Goal: Information Seeking & Learning: Check status

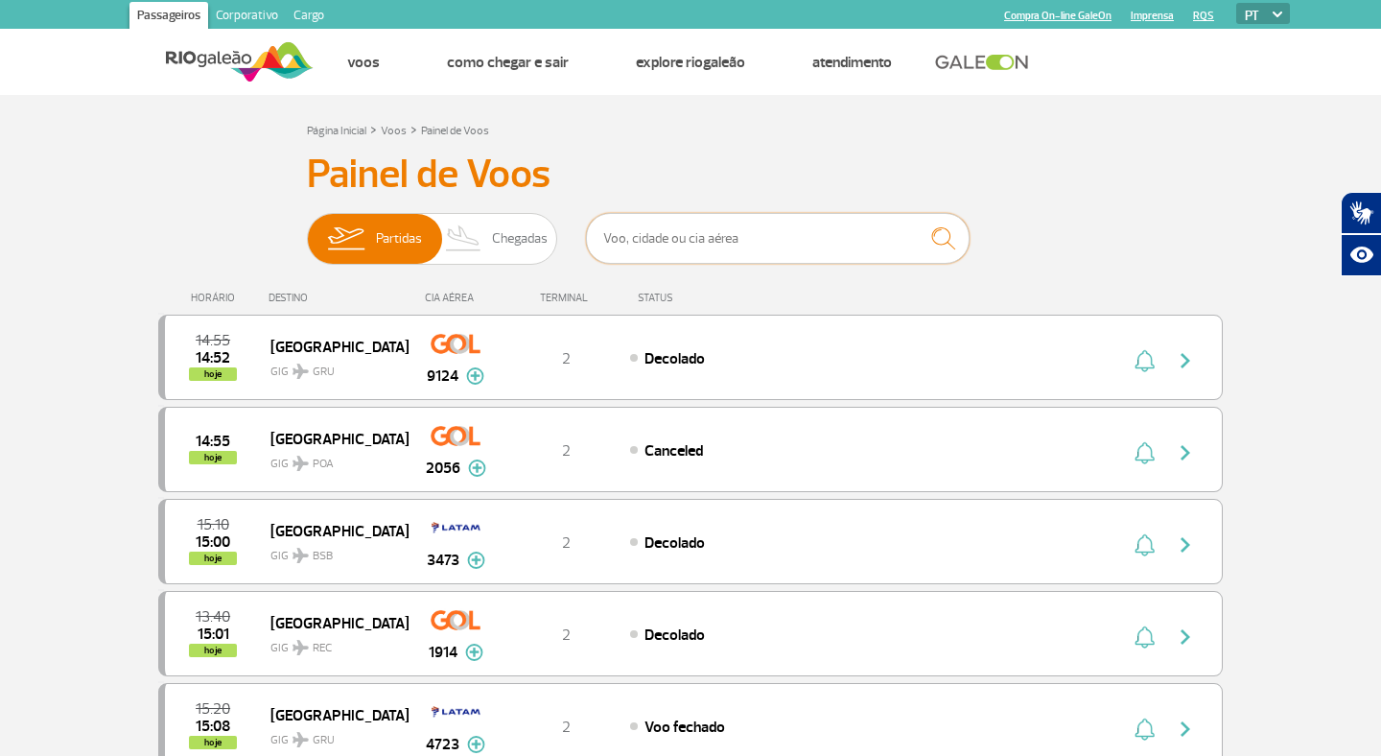
click at [673, 243] on input "text" at bounding box center [778, 238] width 384 height 51
click at [873, 126] on div "Página Inicial > Voos > Painel de Voos" at bounding box center [690, 129] width 767 height 23
click at [672, 237] on input "text" at bounding box center [778, 238] width 384 height 51
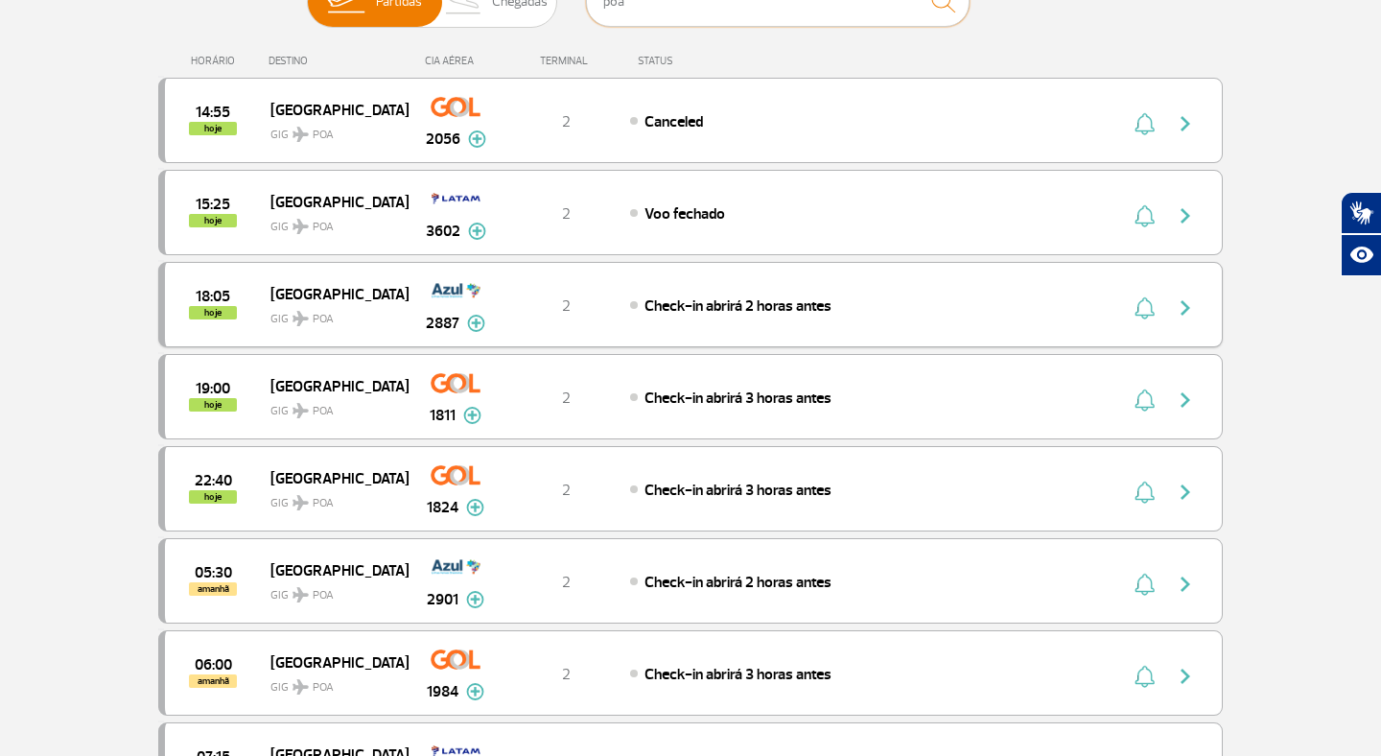
scroll to position [244, 0]
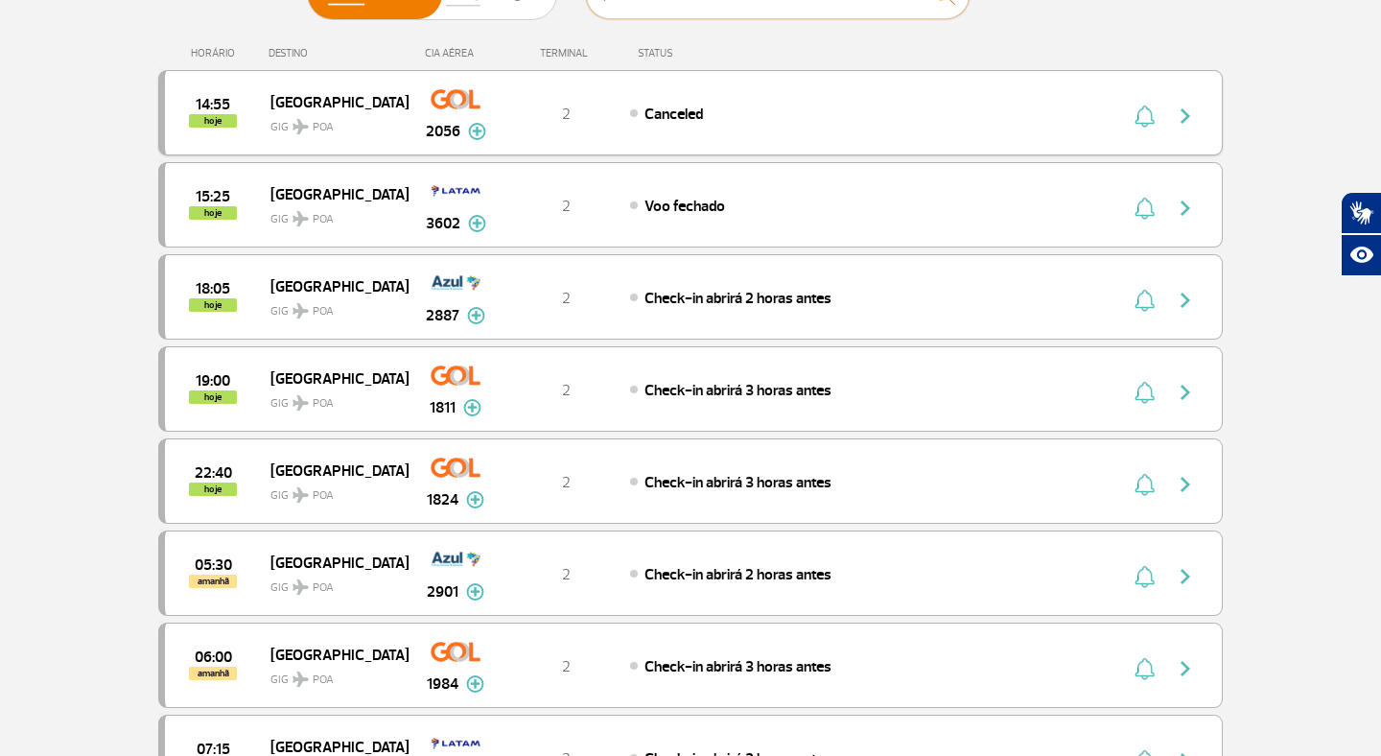
type input "poa"
click at [694, 111] on span "Canceled" at bounding box center [673, 114] width 58 height 19
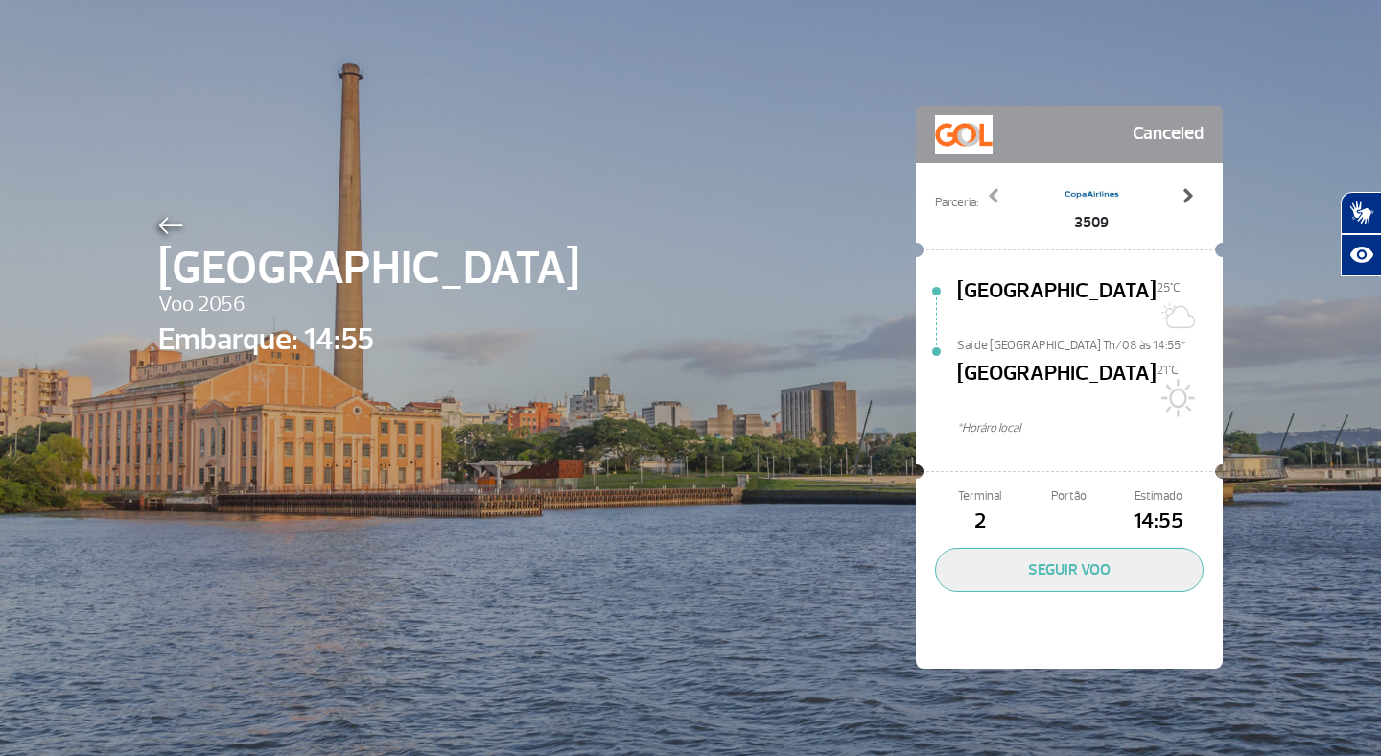
click at [1189, 196] on span at bounding box center [1186, 195] width 19 height 19
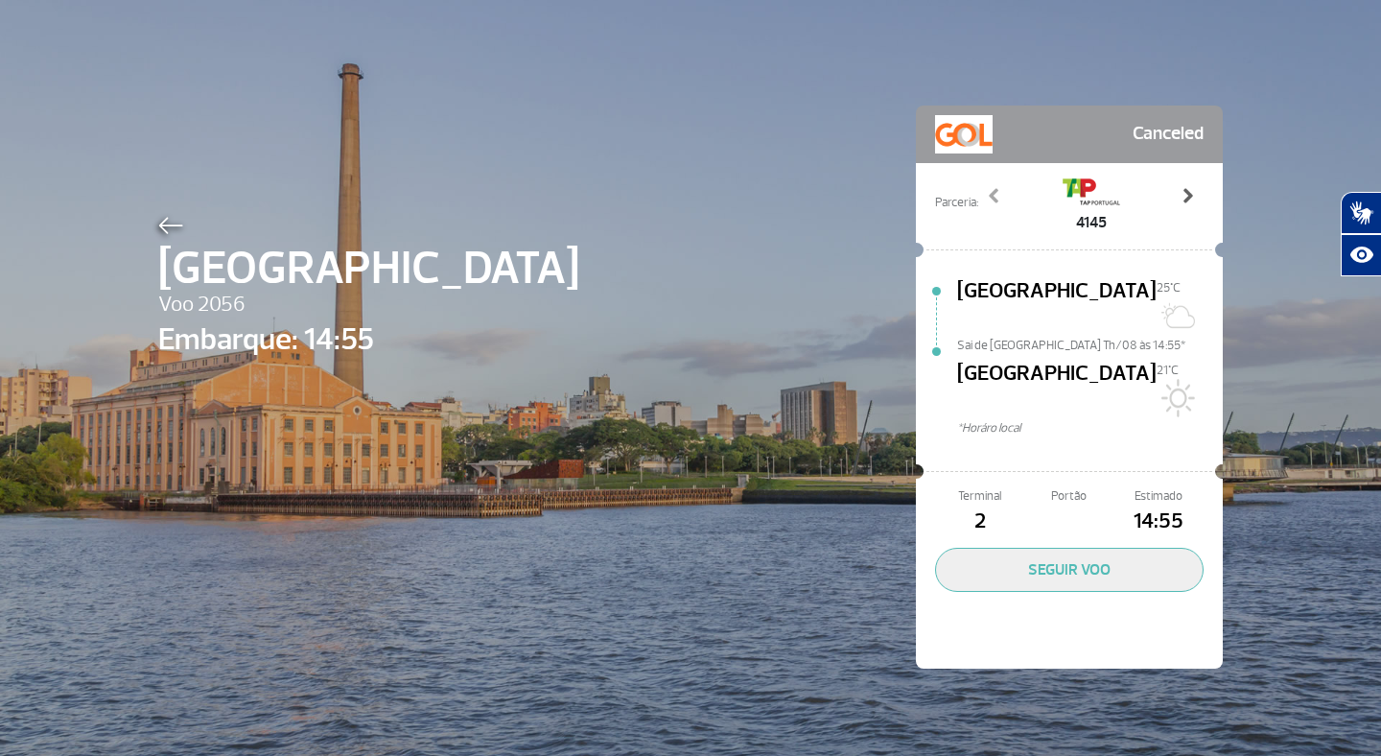
click at [1189, 196] on span at bounding box center [1186, 195] width 19 height 19
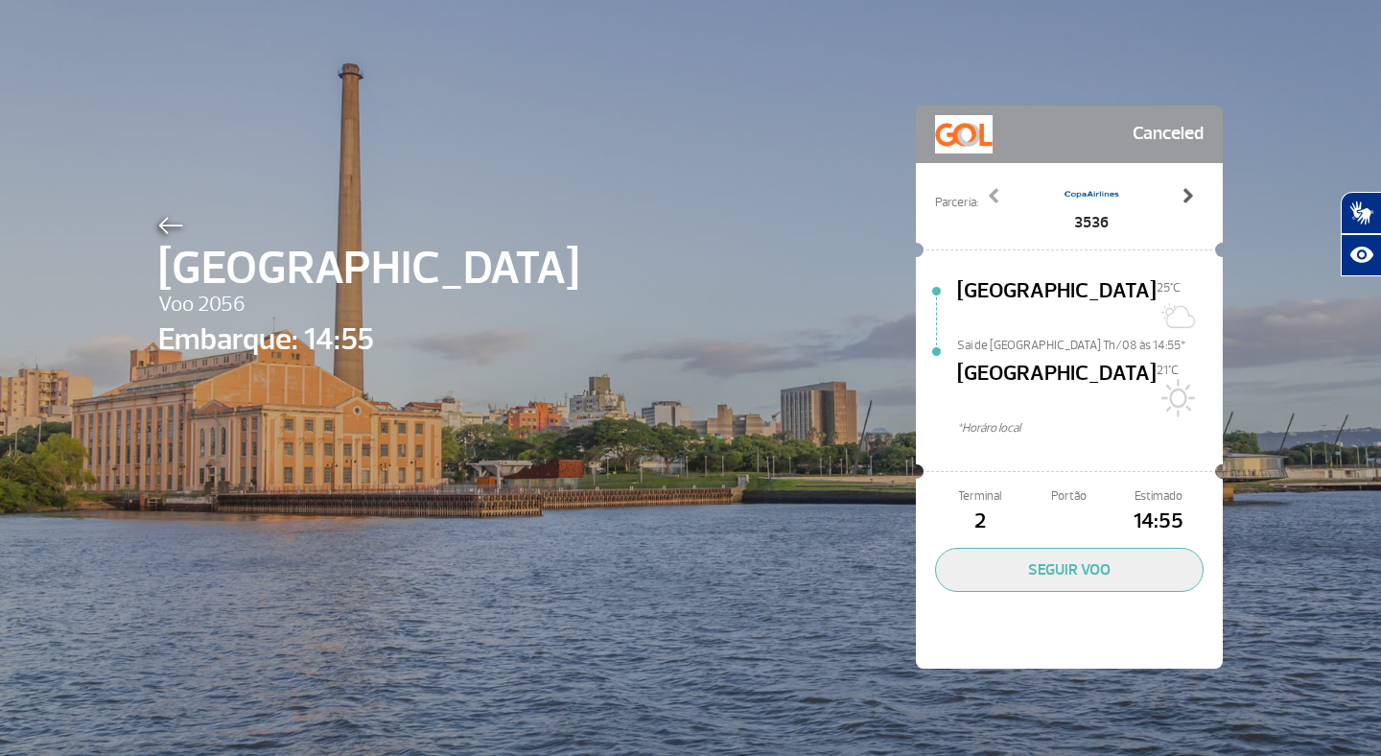
click at [1189, 196] on span at bounding box center [1186, 195] width 19 height 19
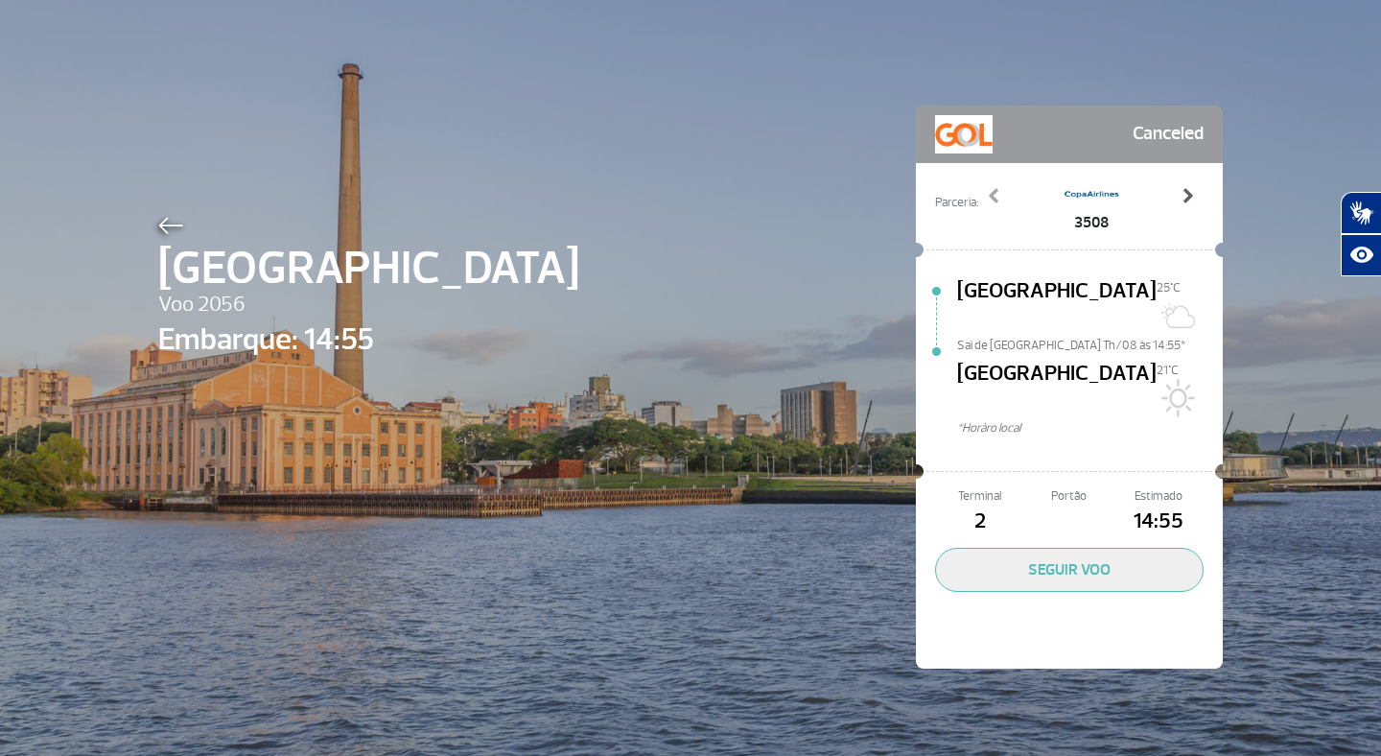
click at [1189, 196] on span at bounding box center [1186, 195] width 19 height 19
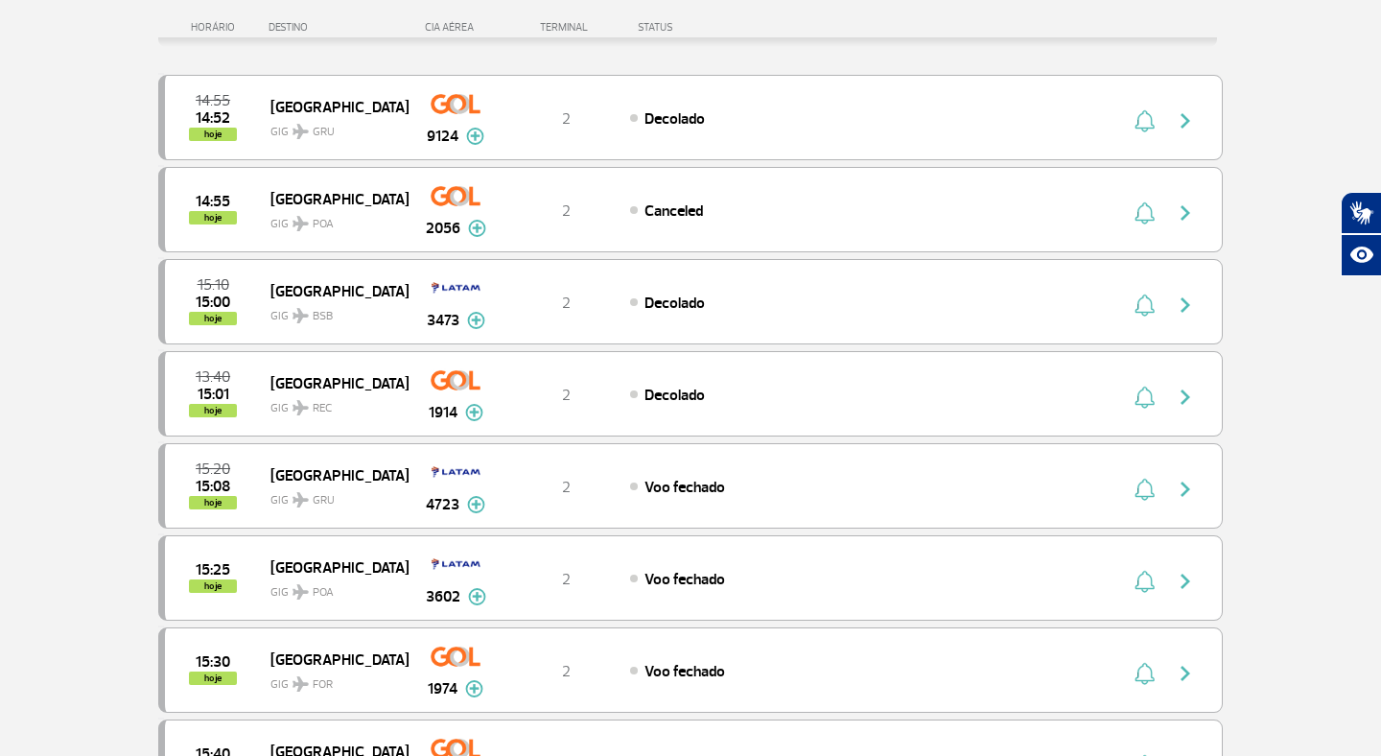
scroll to position [281, 0]
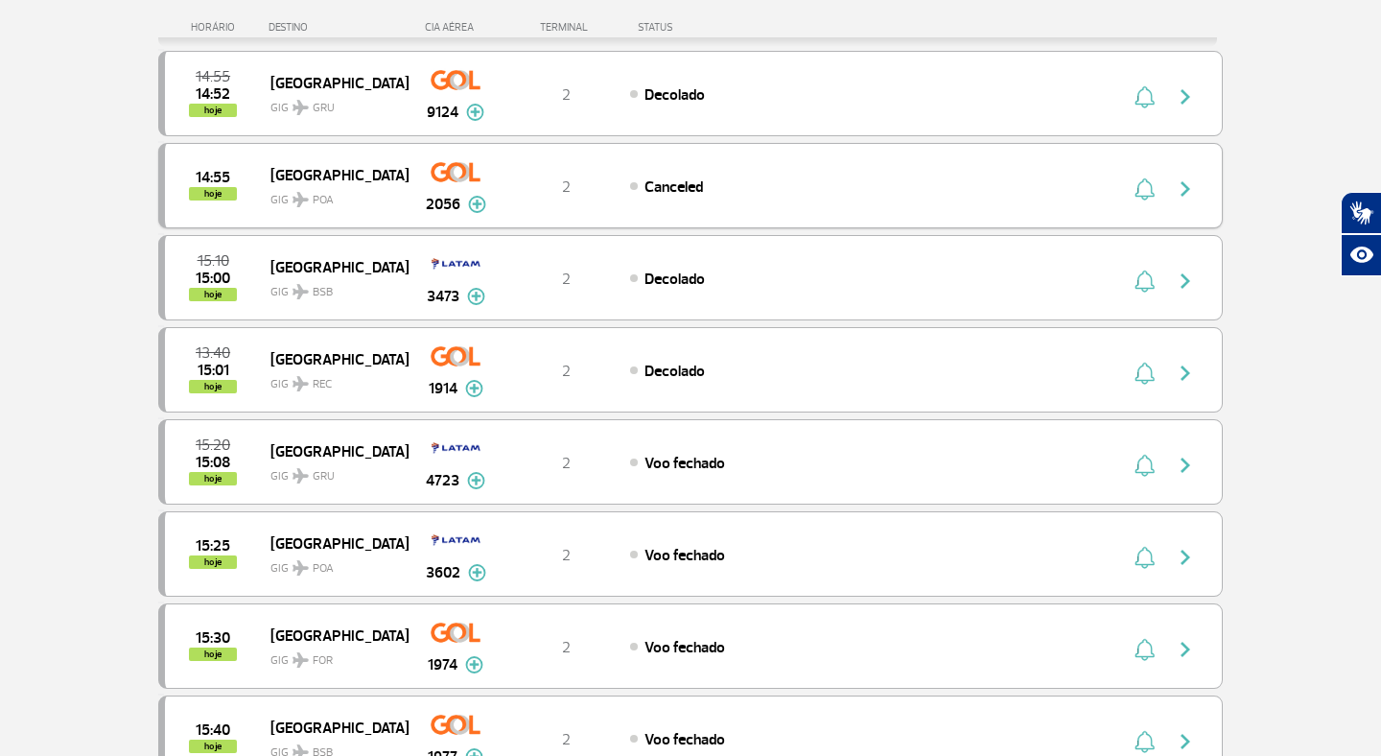
click at [479, 206] on img at bounding box center [477, 204] width 18 height 17
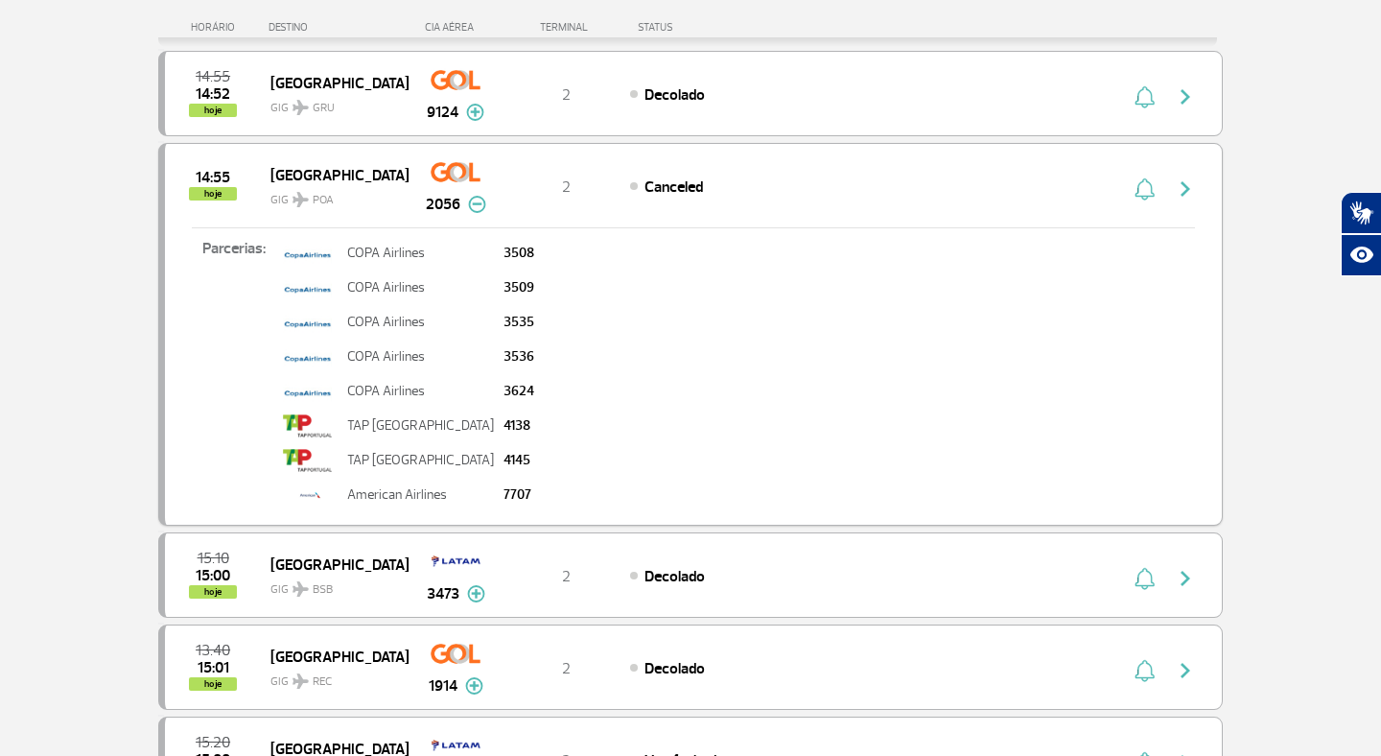
click at [479, 206] on img at bounding box center [477, 204] width 18 height 17
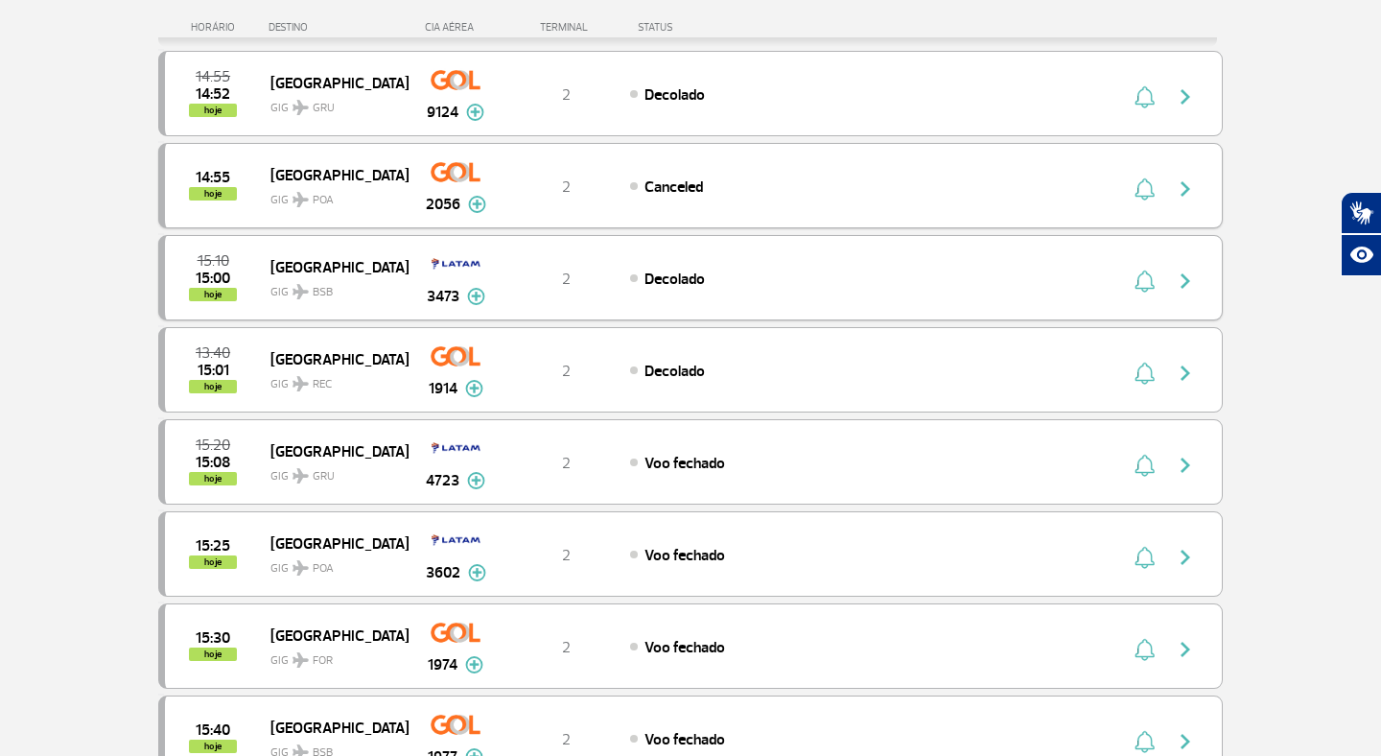
click at [476, 296] on img at bounding box center [476, 296] width 18 height 17
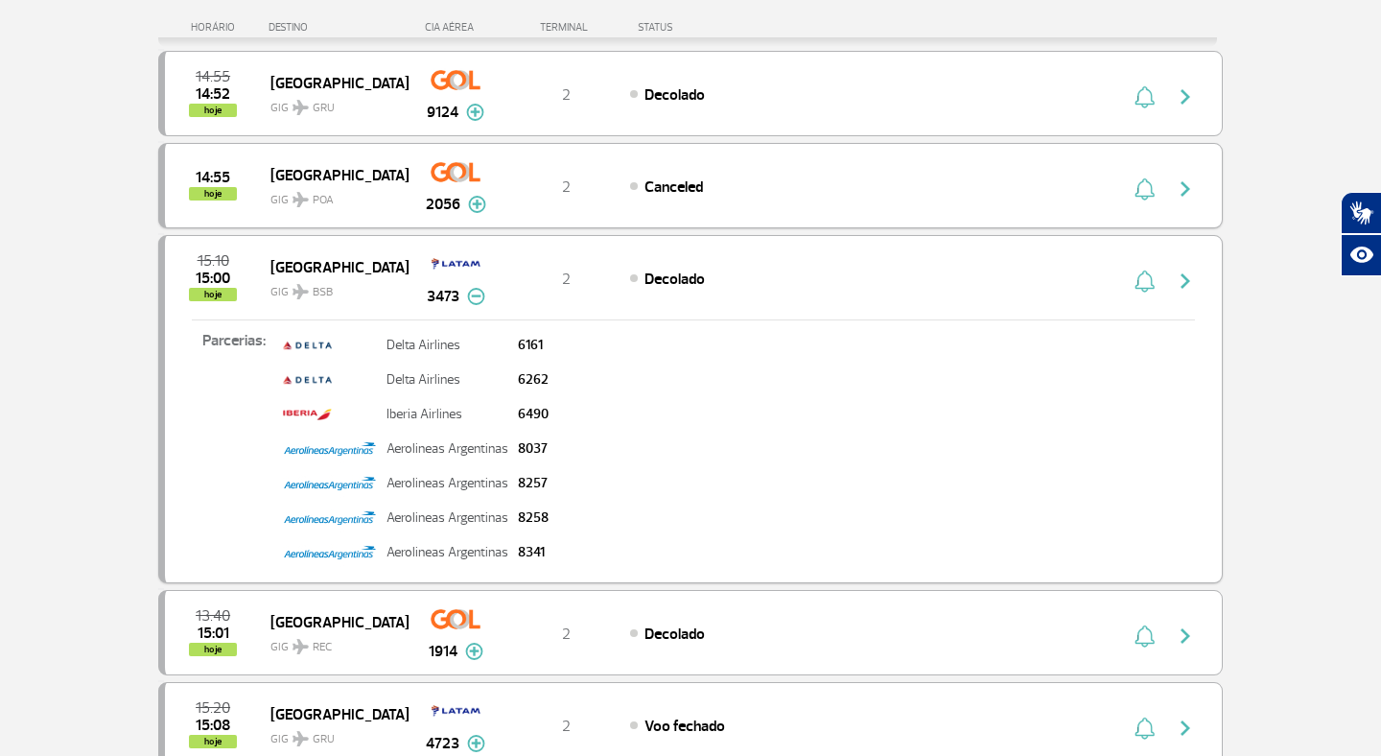
click at [476, 296] on img at bounding box center [476, 296] width 18 height 17
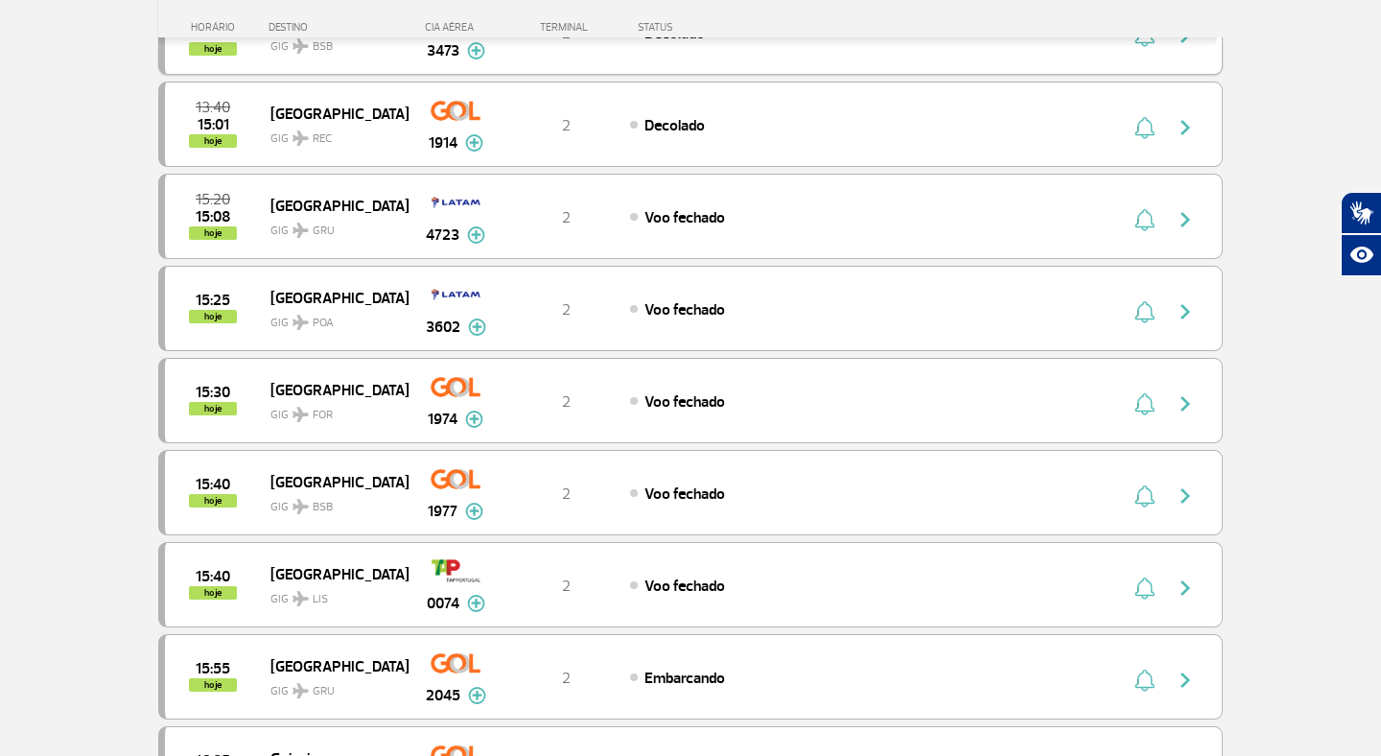
scroll to position [534, 0]
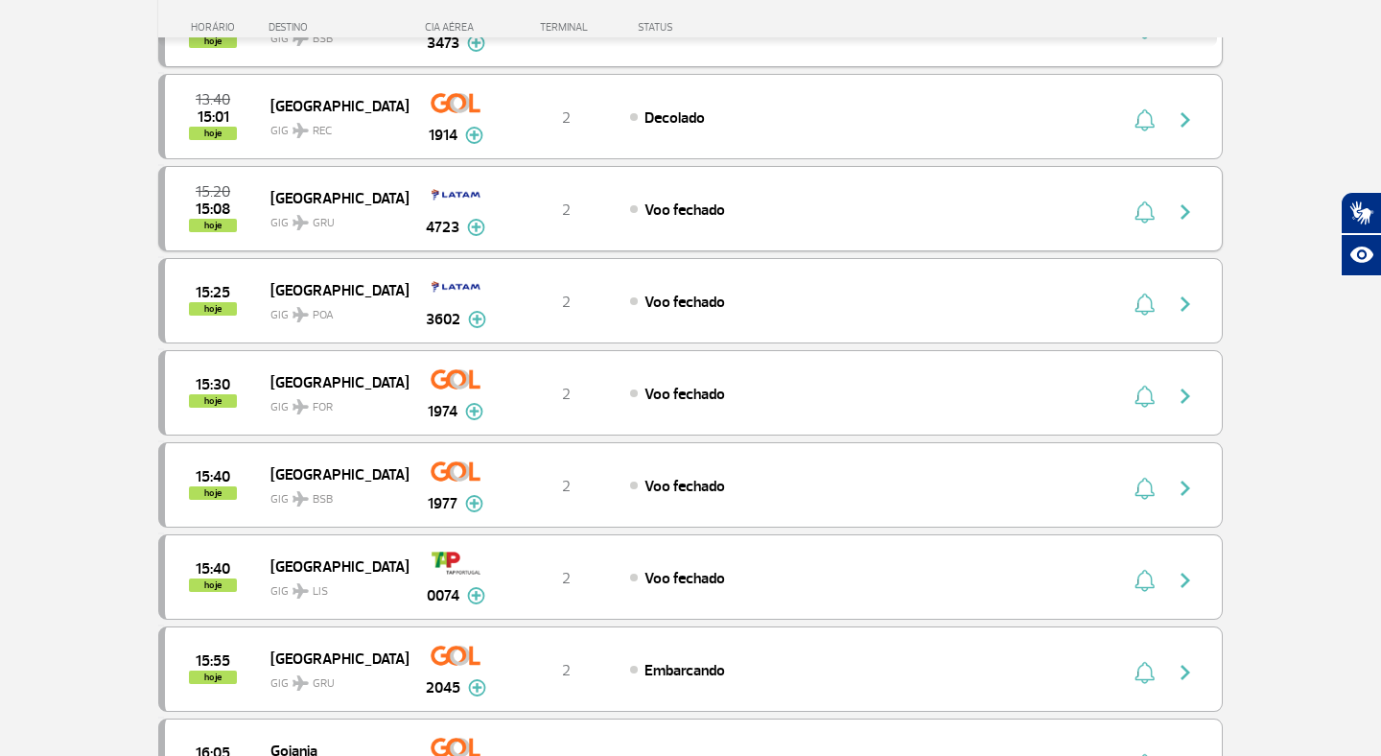
click at [477, 229] on img at bounding box center [476, 227] width 18 height 17
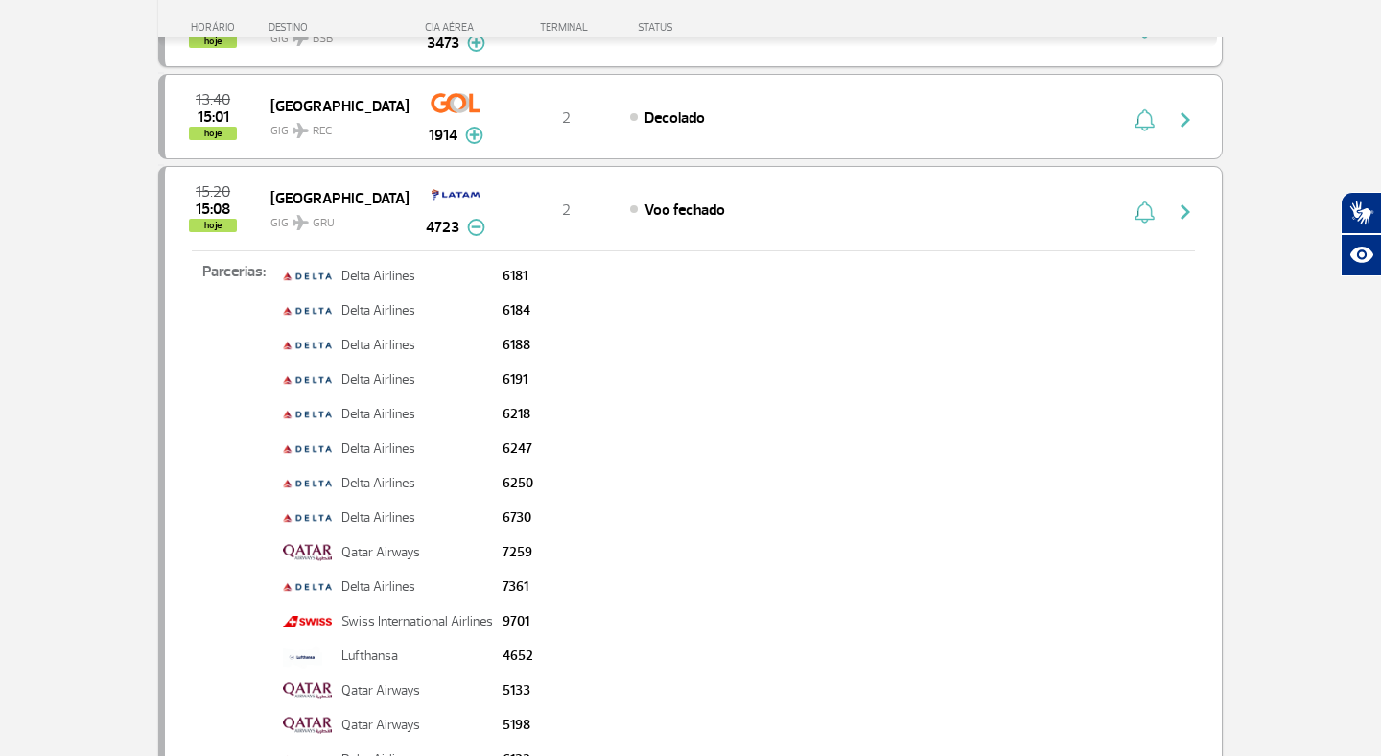
click at [477, 229] on img at bounding box center [476, 227] width 18 height 17
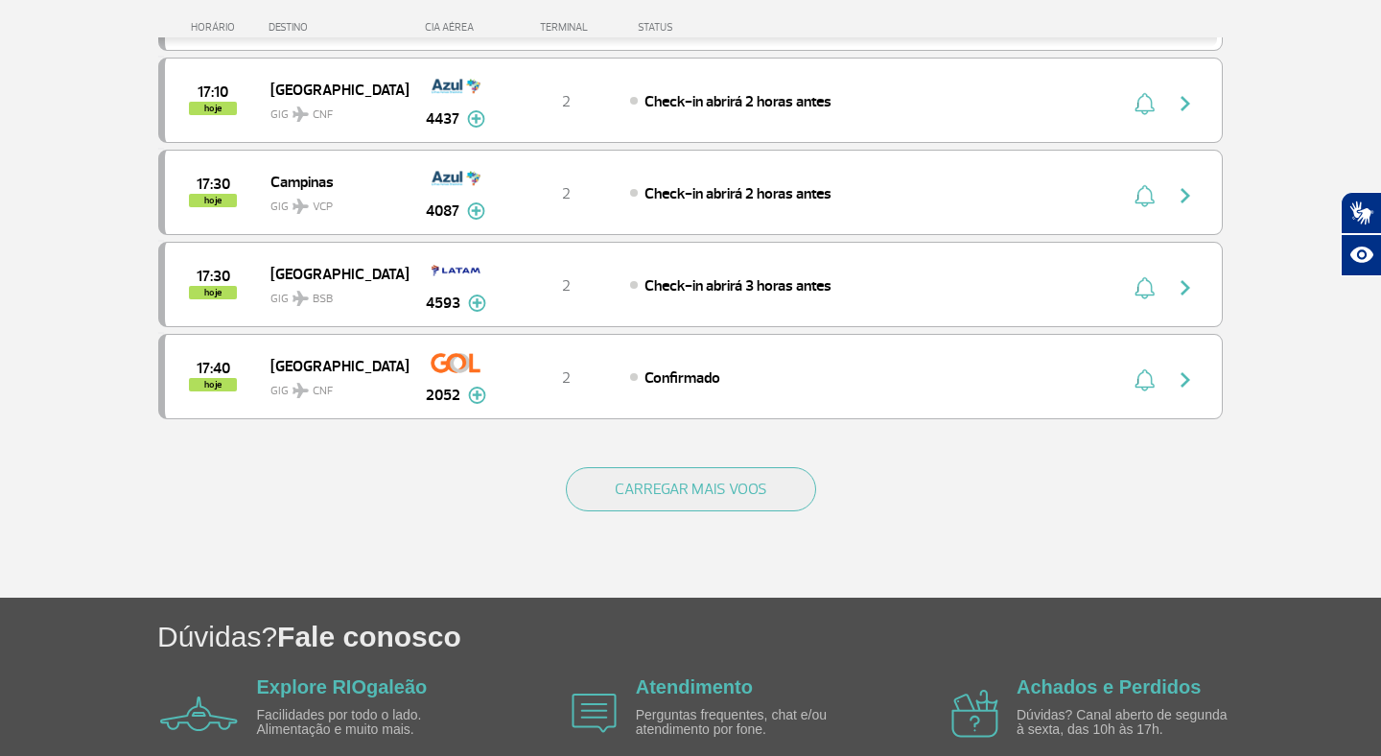
scroll to position [1743, 0]
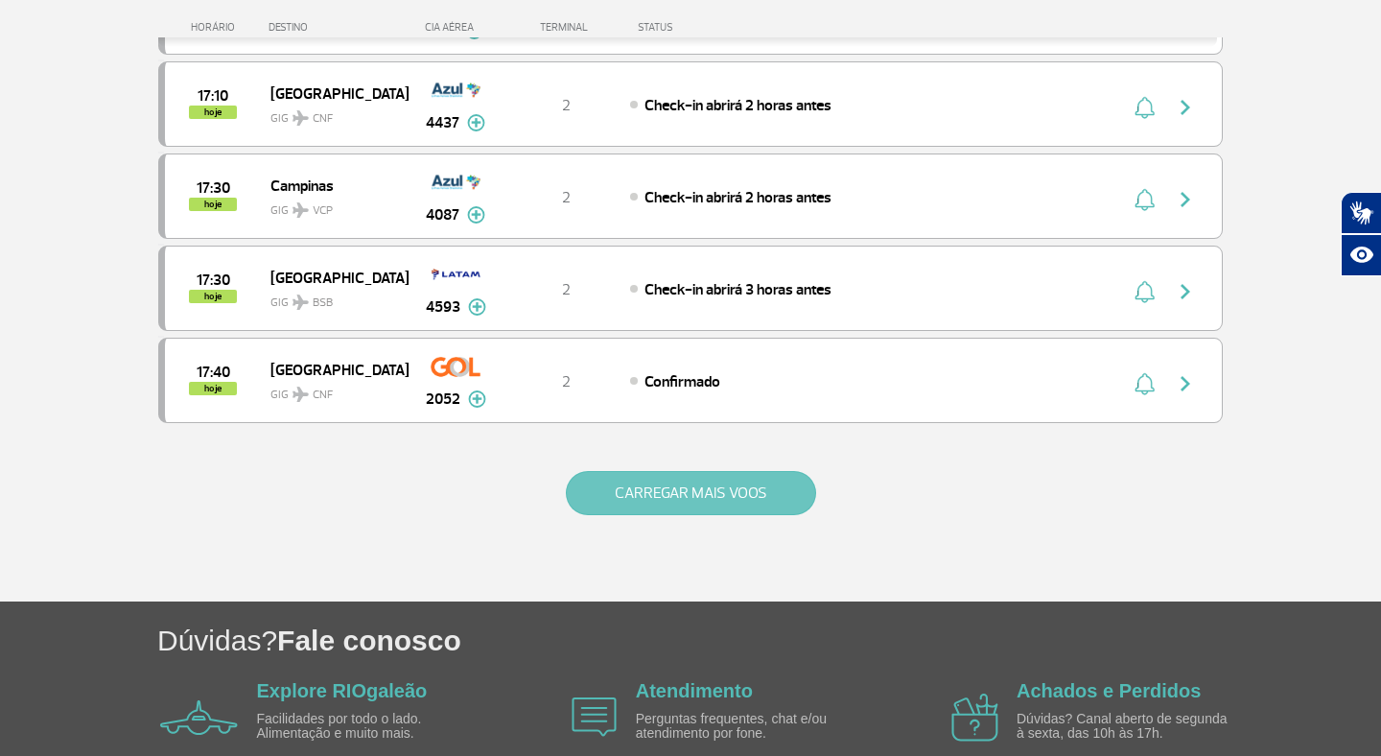
click at [712, 513] on button "CARREGAR MAIS VOOS" at bounding box center [691, 493] width 250 height 44
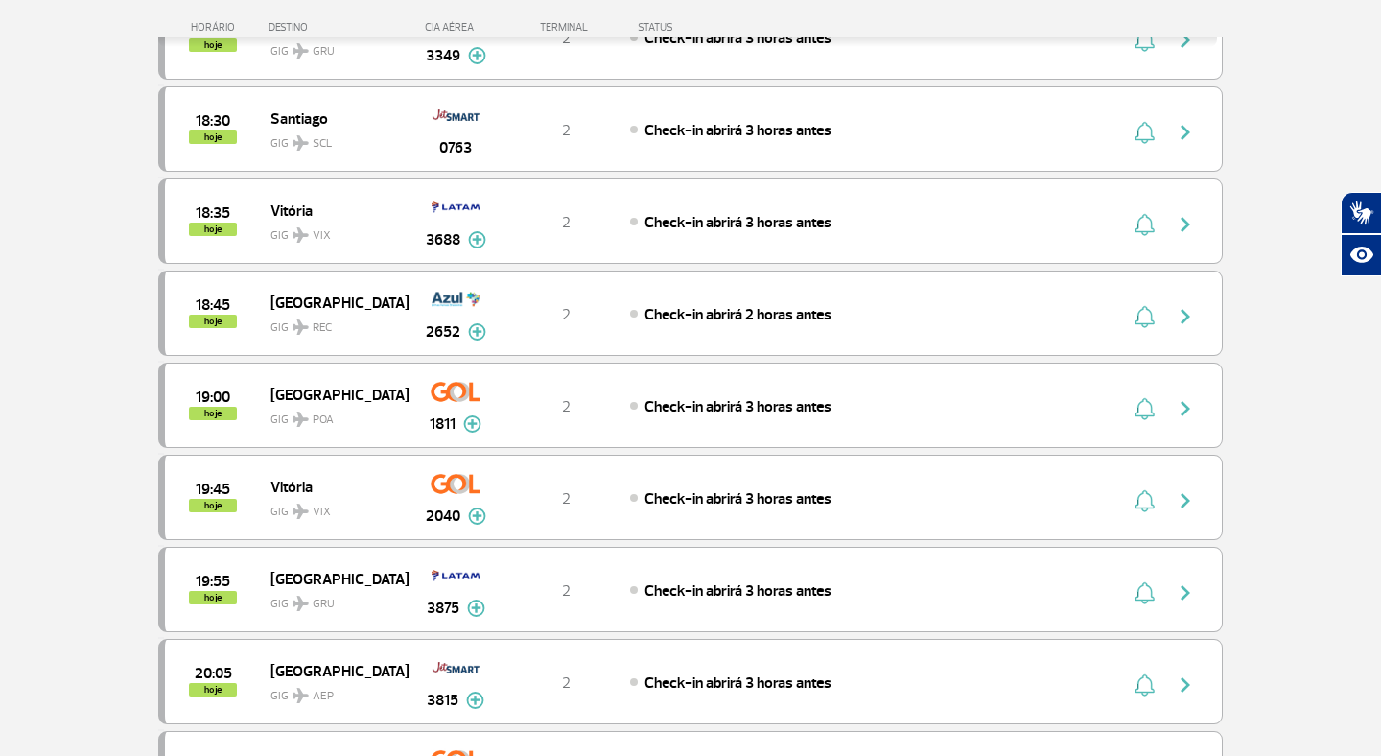
scroll to position [2571, 0]
